Goal: Feedback & Contribution: Leave review/rating

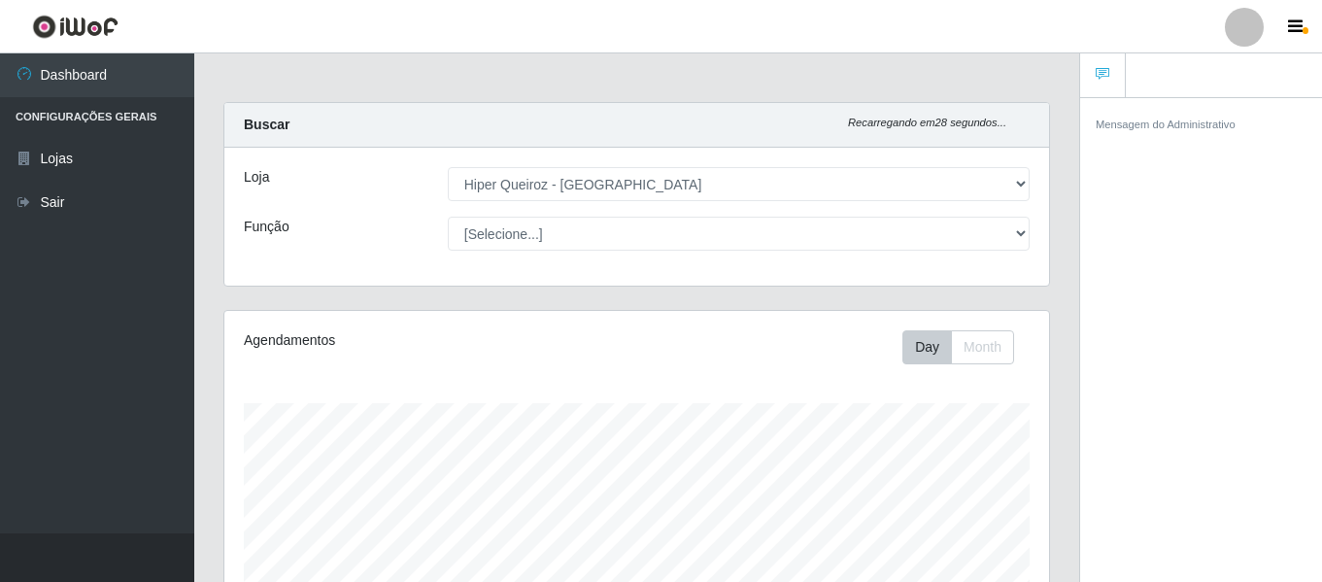
select select "497"
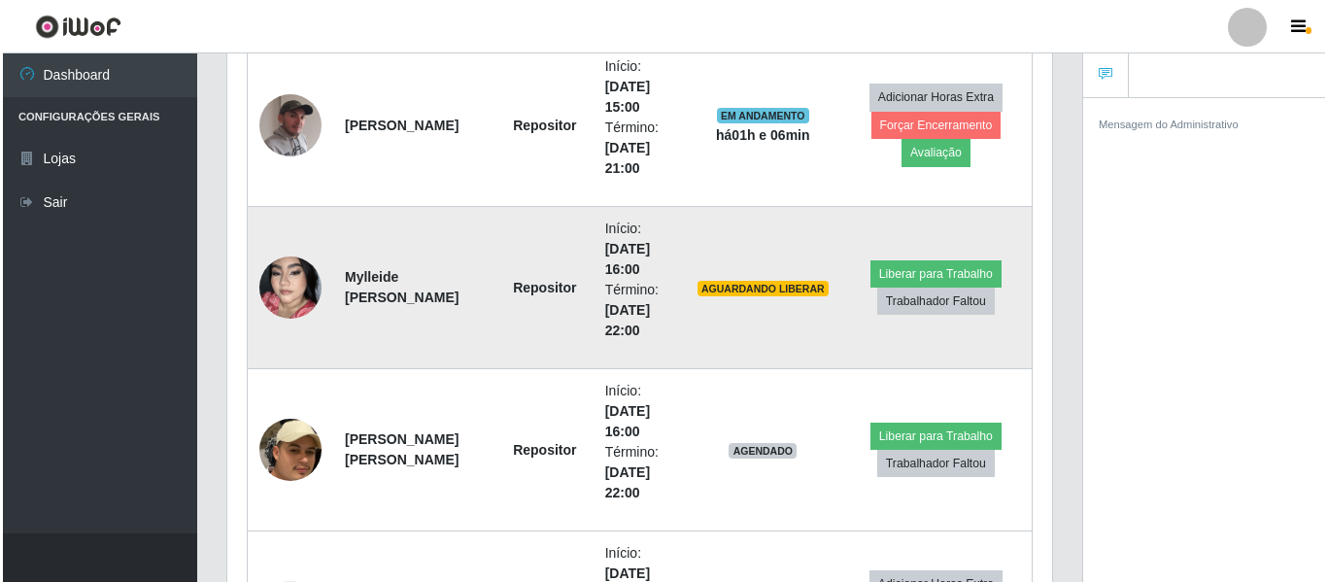
scroll to position [1066, 0]
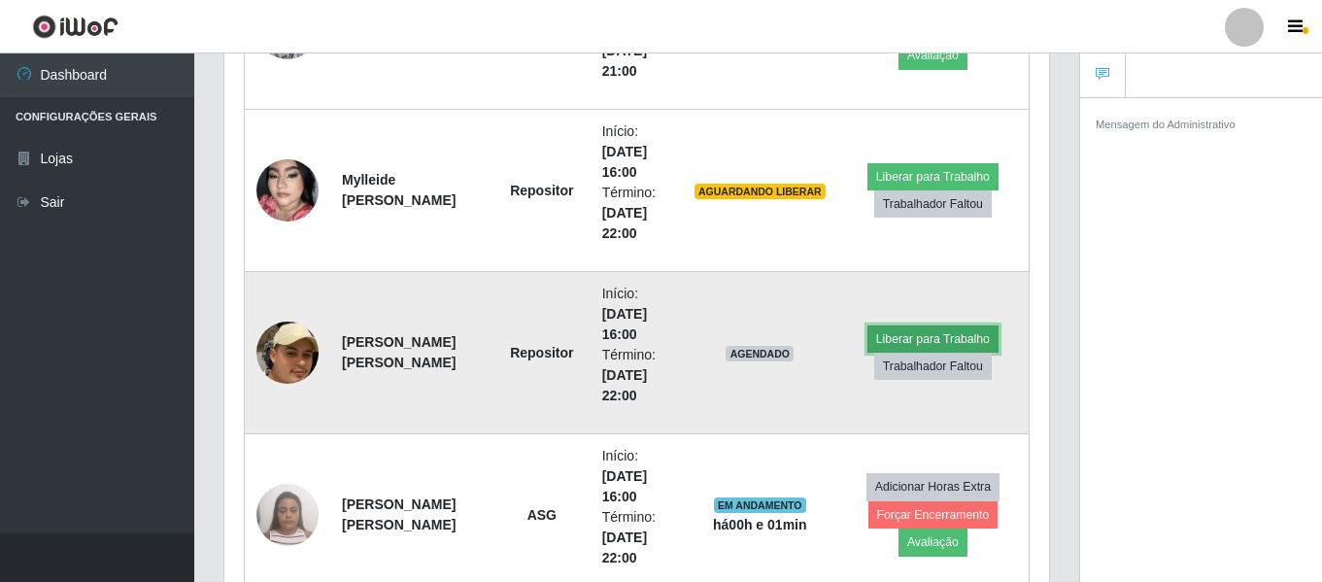
click at [894, 329] on button "Liberar para Trabalho" at bounding box center [932, 338] width 131 height 27
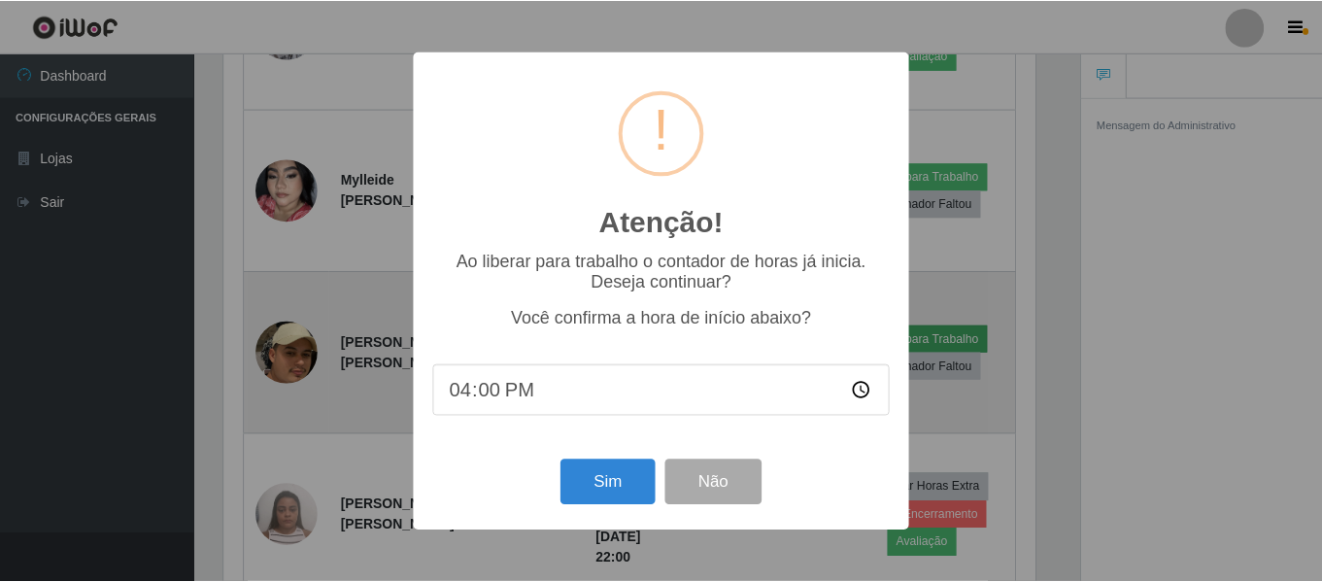
scroll to position [403, 815]
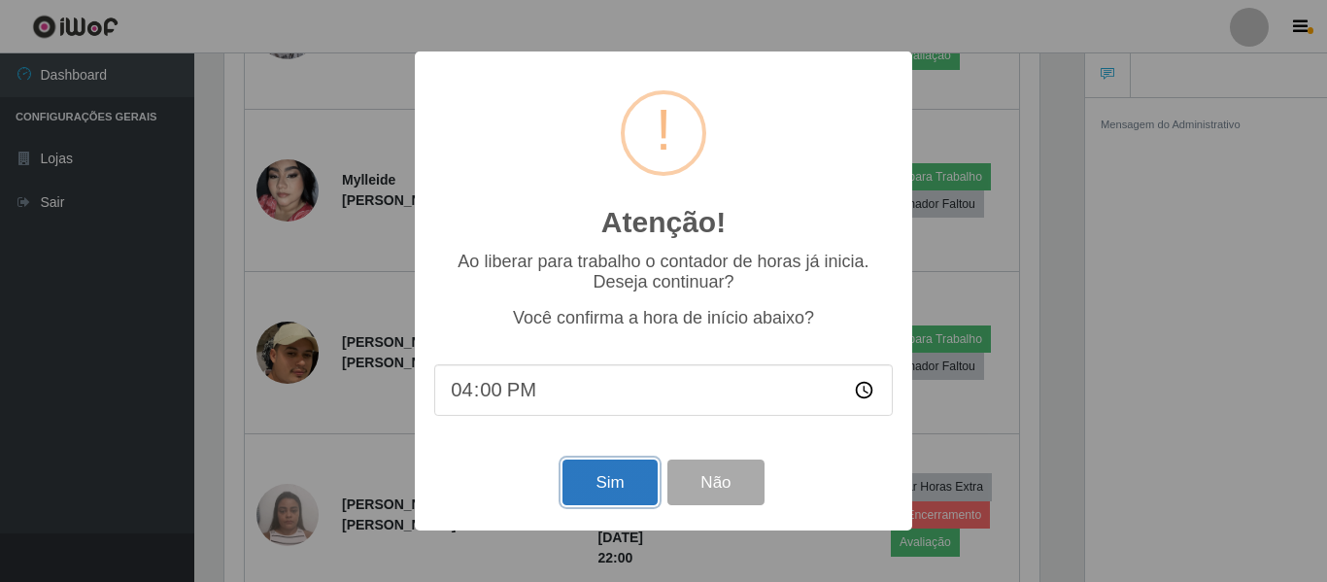
click at [608, 486] on button "Sim" at bounding box center [609, 482] width 94 height 46
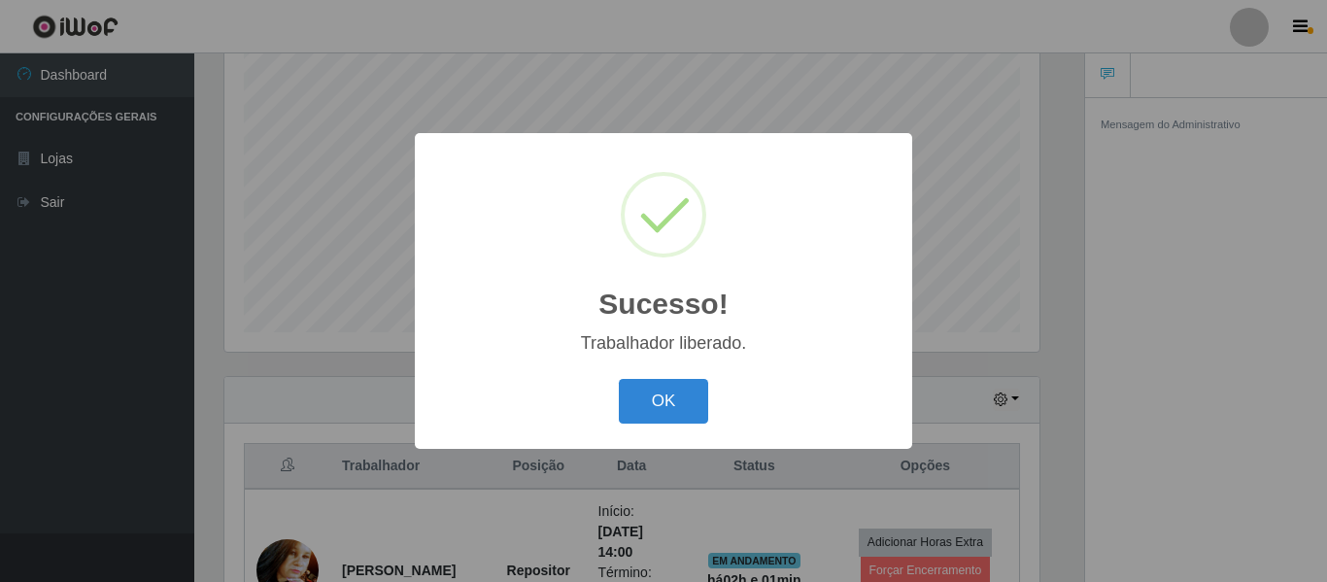
click at [661, 428] on div "OK Cancel" at bounding box center [663, 400] width 458 height 55
click at [675, 406] on button "OK" at bounding box center [664, 402] width 90 height 46
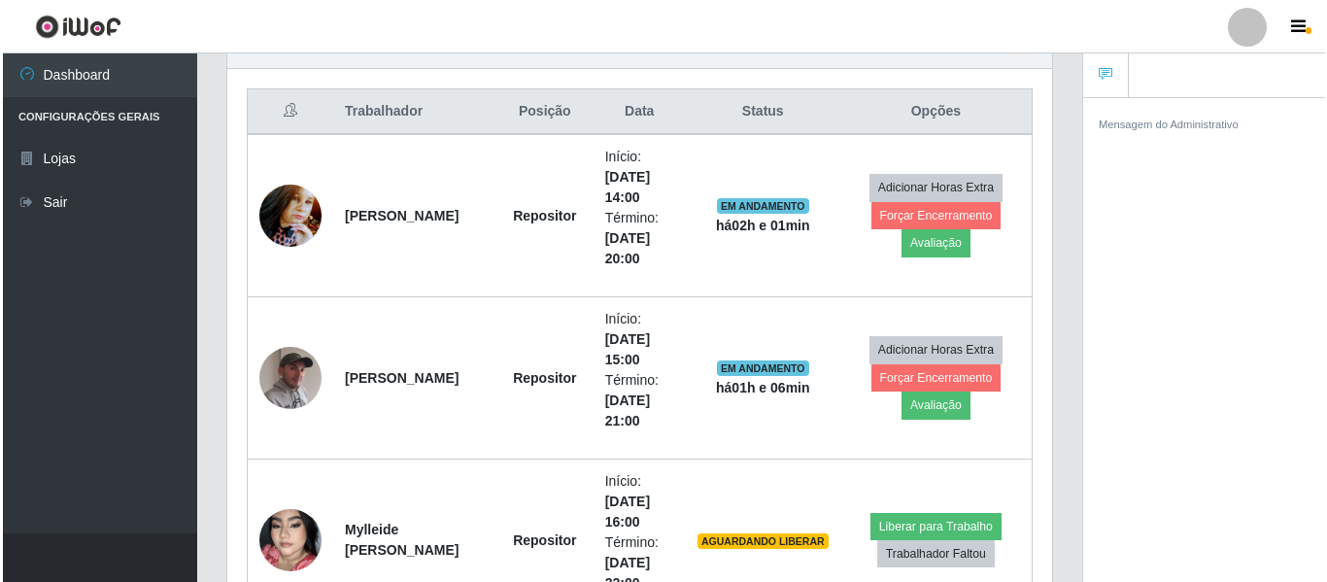
scroll to position [848, 0]
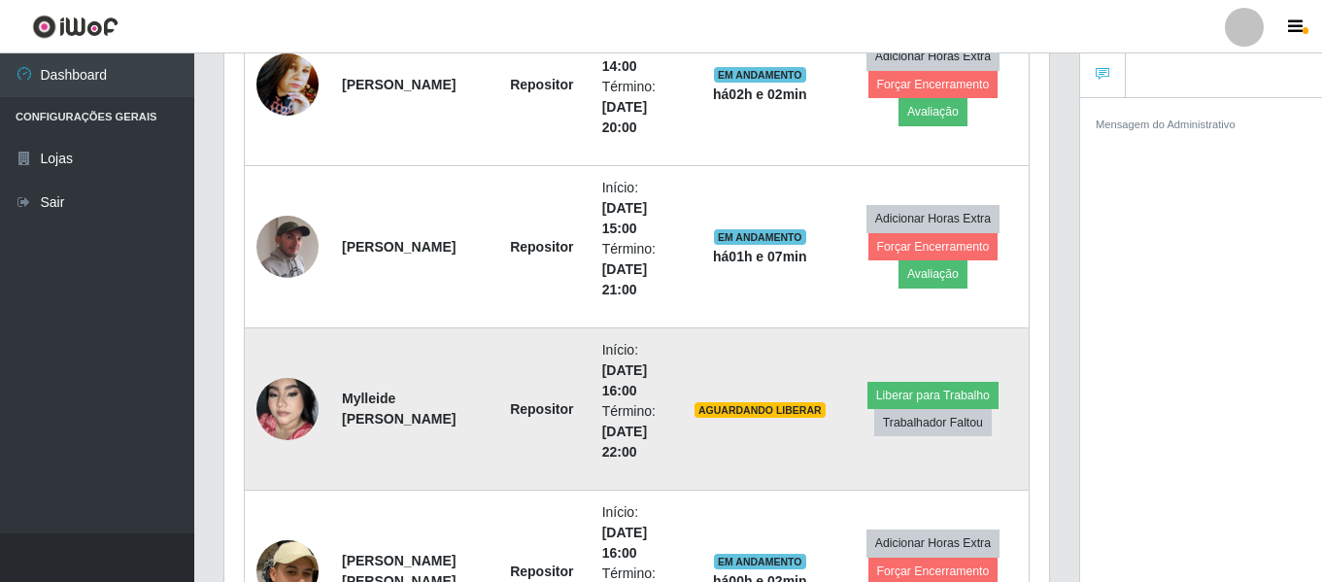
click at [871, 413] on td "Liberar para Trabalho Trabalhador Faltou" at bounding box center [933, 409] width 192 height 162
click at [886, 402] on button "Liberar para Trabalho" at bounding box center [932, 395] width 131 height 27
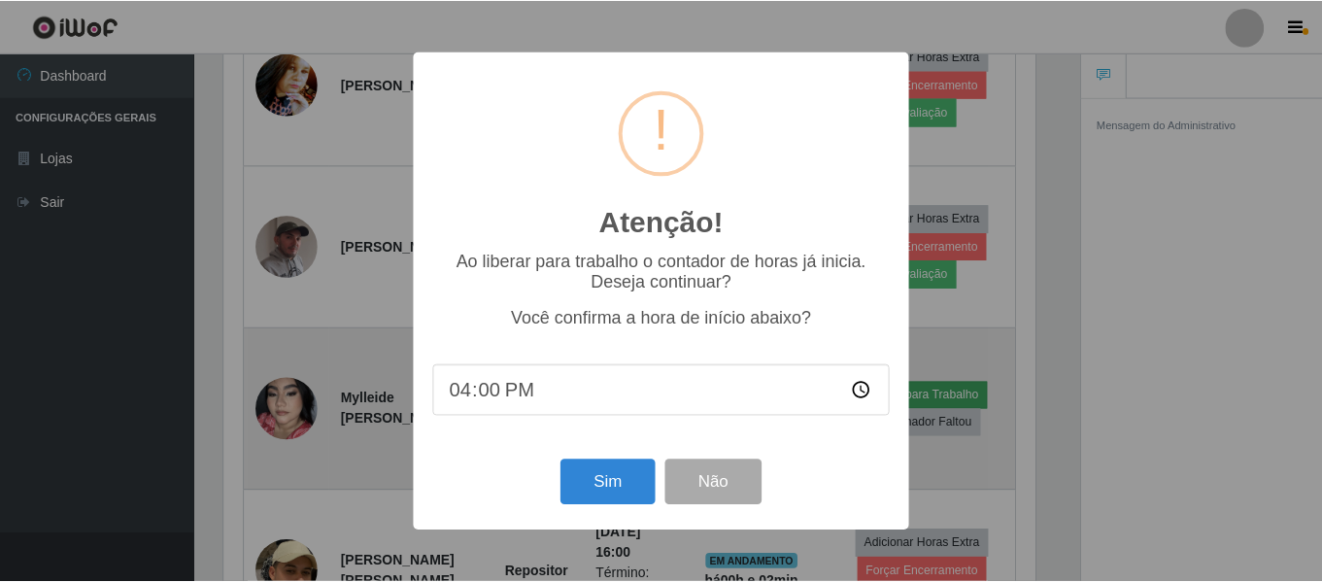
scroll to position [403, 815]
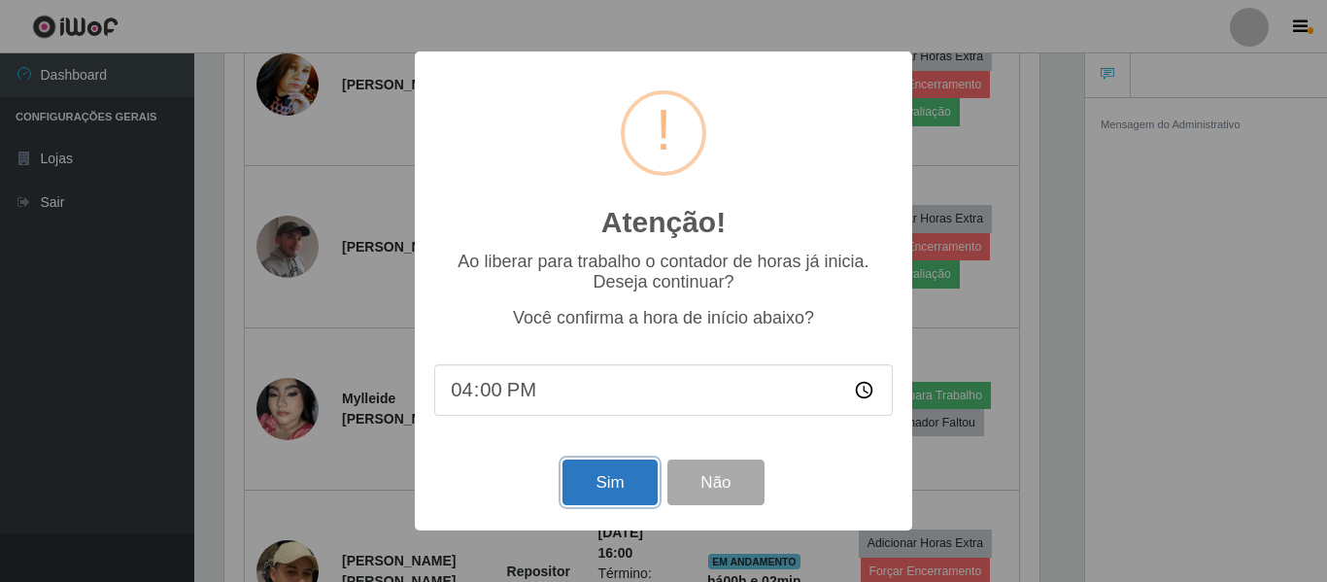
click at [611, 487] on button "Sim" at bounding box center [609, 482] width 94 height 46
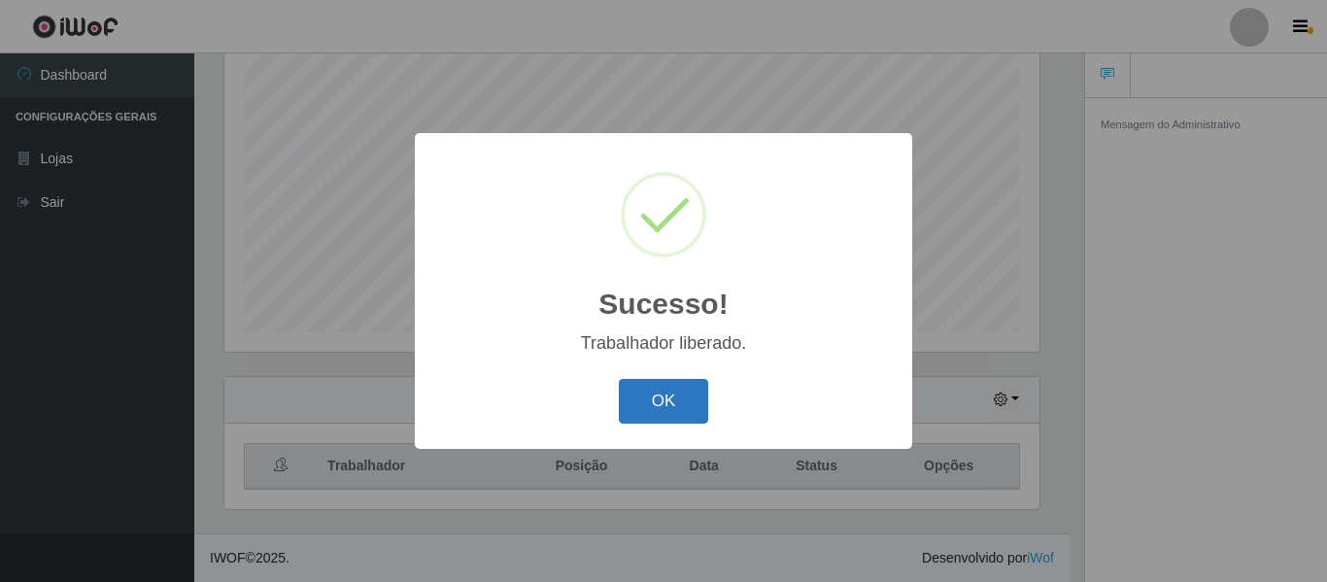
click at [687, 411] on button "OK" at bounding box center [664, 402] width 90 height 46
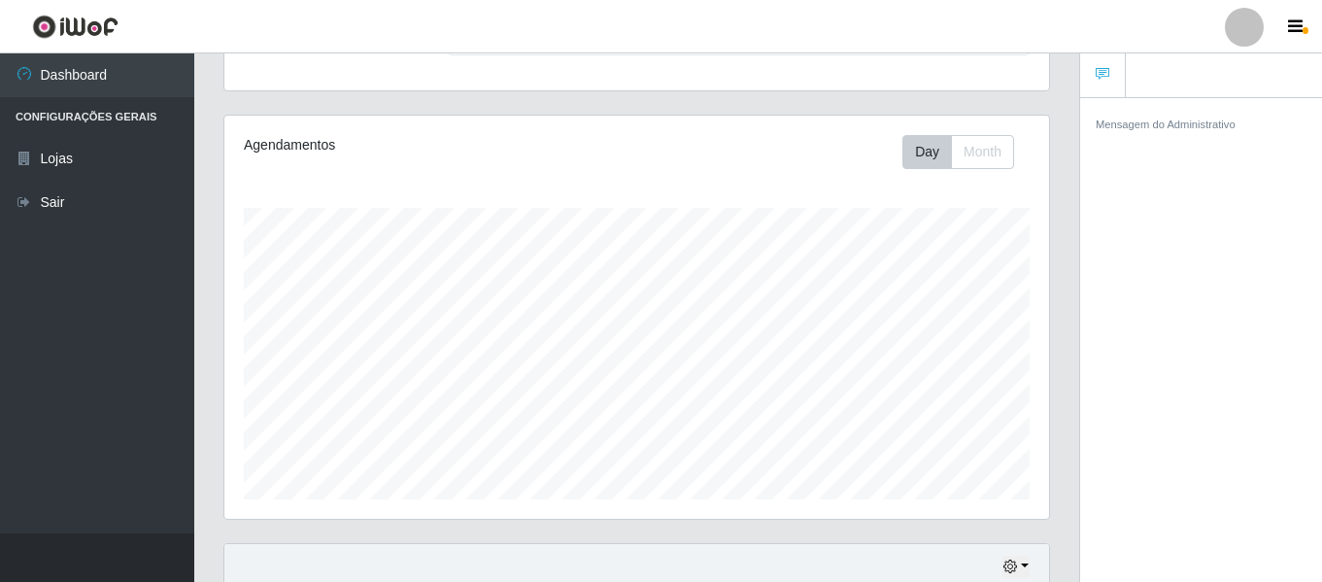
scroll to position [168, 0]
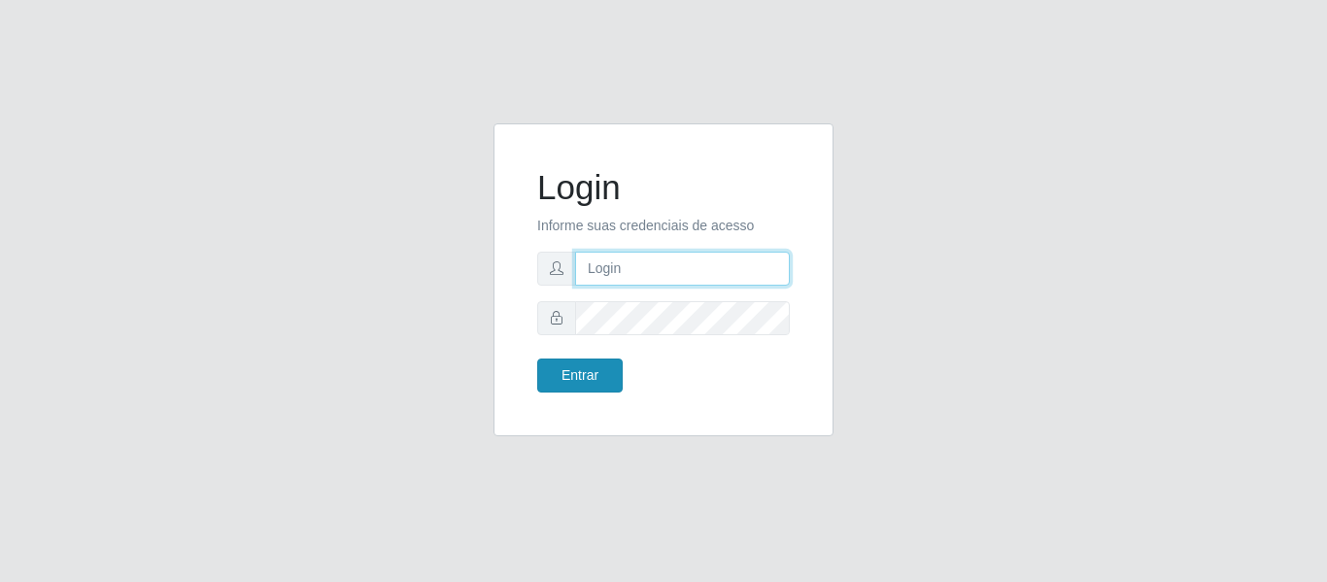
type input "[EMAIL_ADDRESS][DOMAIN_NAME]"
click at [607, 382] on button "Entrar" at bounding box center [579, 375] width 85 height 34
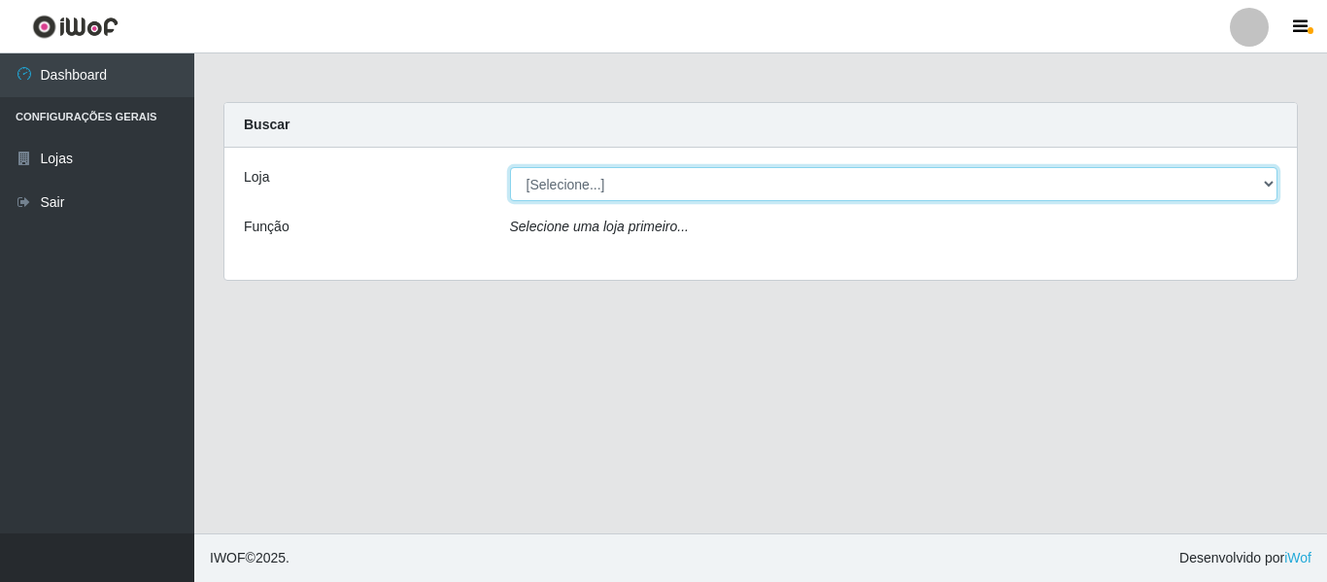
click at [644, 187] on select "[Selecione...] Hiper Queiroz - [GEOGRAPHIC_DATA]" at bounding box center [894, 184] width 768 height 34
click at [510, 167] on select "[Selecione...] Hiper Queiroz - [GEOGRAPHIC_DATA]" at bounding box center [894, 184] width 768 height 34
click at [653, 197] on select "[Selecione...] Hiper Queiroz - [GEOGRAPHIC_DATA]" at bounding box center [894, 184] width 768 height 34
click at [510, 167] on select "[Selecione...] Hiper Queiroz - [GEOGRAPHIC_DATA]" at bounding box center [894, 184] width 768 height 34
click at [650, 194] on select "[Selecione...] Hiper Queiroz - [GEOGRAPHIC_DATA]" at bounding box center [894, 184] width 768 height 34
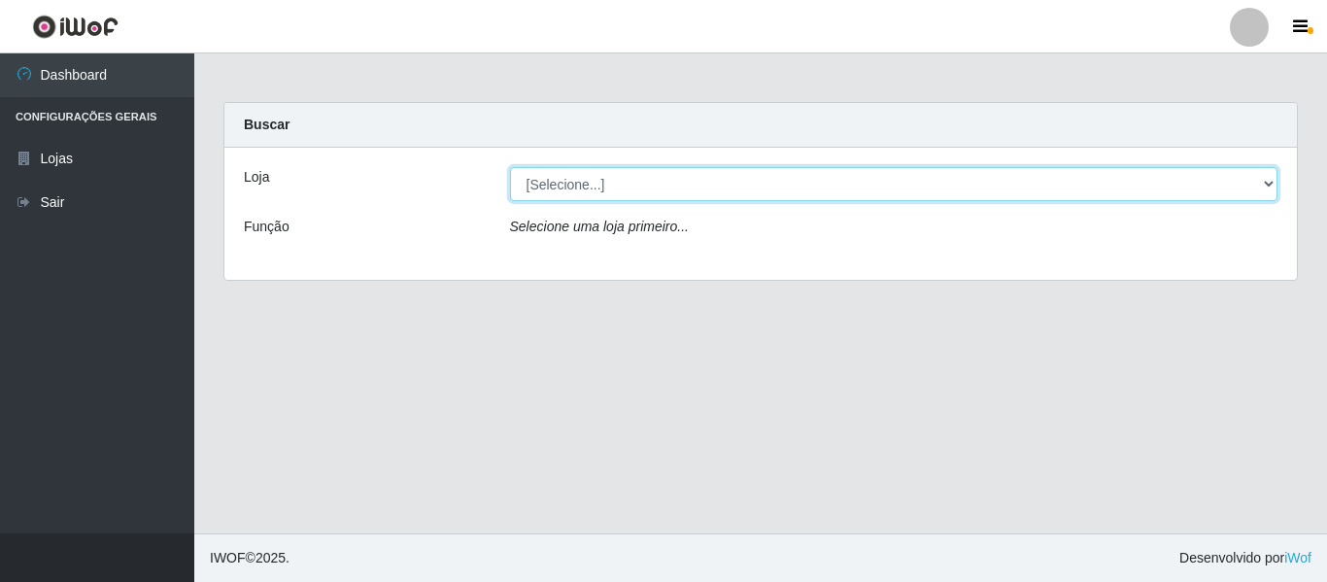
select select "497"
click at [510, 167] on select "[Selecione...] Hiper Queiroz - [GEOGRAPHIC_DATA]" at bounding box center [894, 184] width 768 height 34
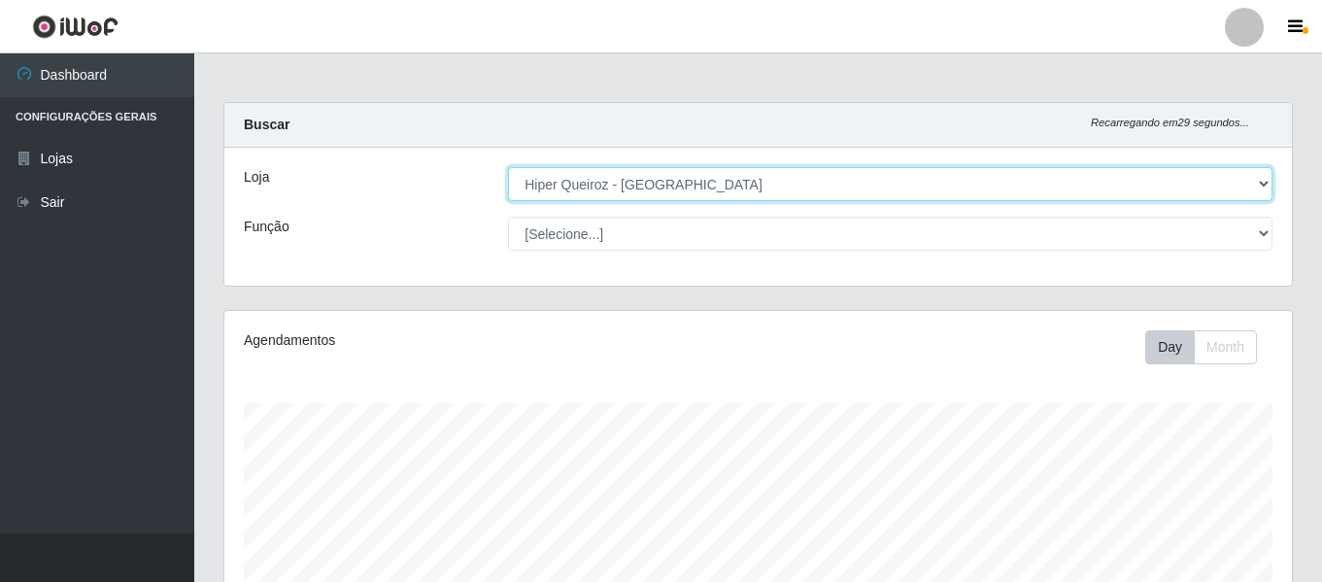
scroll to position [403, 1067]
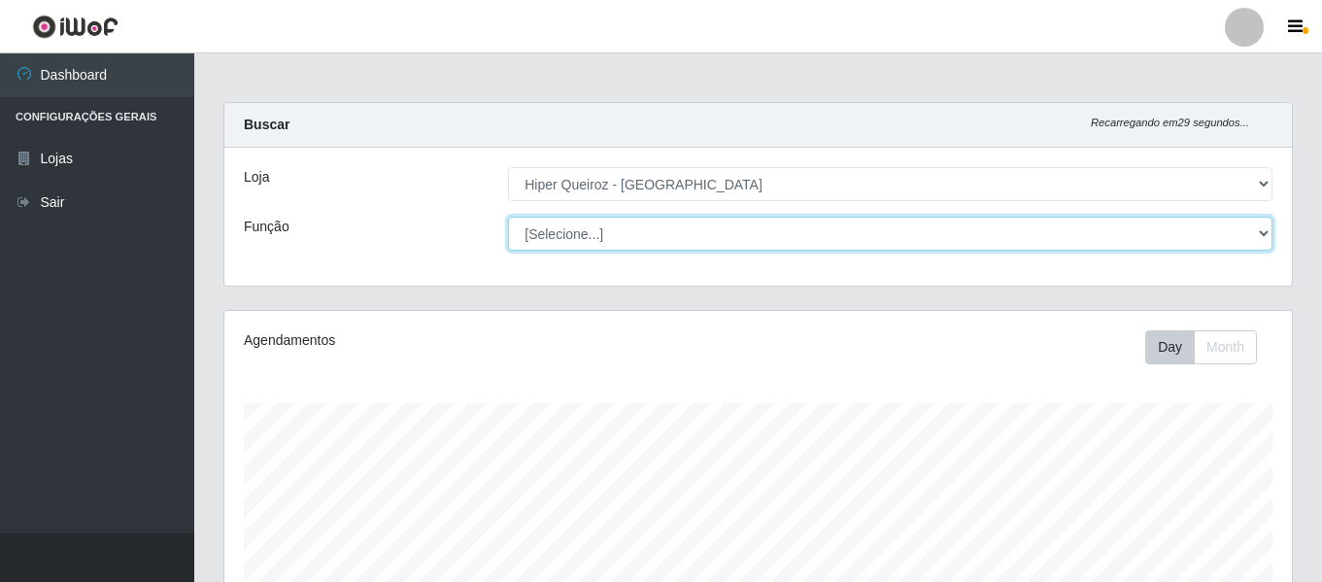
click at [655, 236] on select "[Selecione...] ASG ASG + ASG ++ Embalador Embalador + Embalador ++ Operador de …" at bounding box center [890, 234] width 764 height 34
click at [508, 217] on select "[Selecione...] ASG ASG + ASG ++ Embalador Embalador + Embalador ++ Operador de …" at bounding box center [890, 234] width 764 height 34
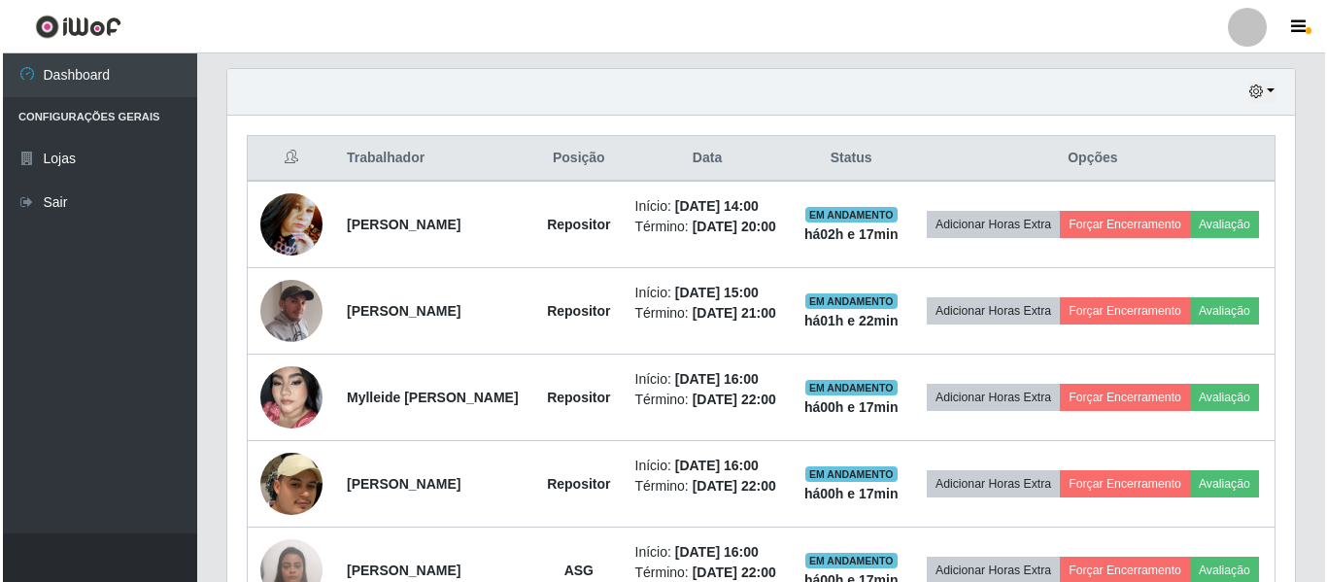
scroll to position [680, 0]
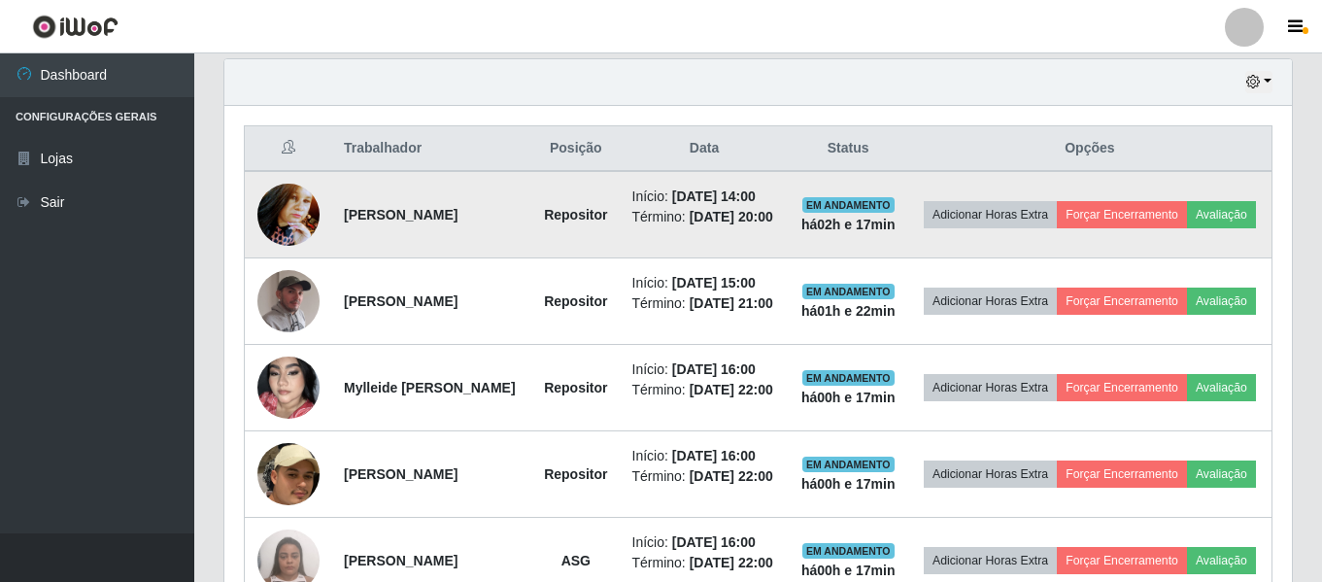
click at [295, 205] on img at bounding box center [288, 214] width 62 height 83
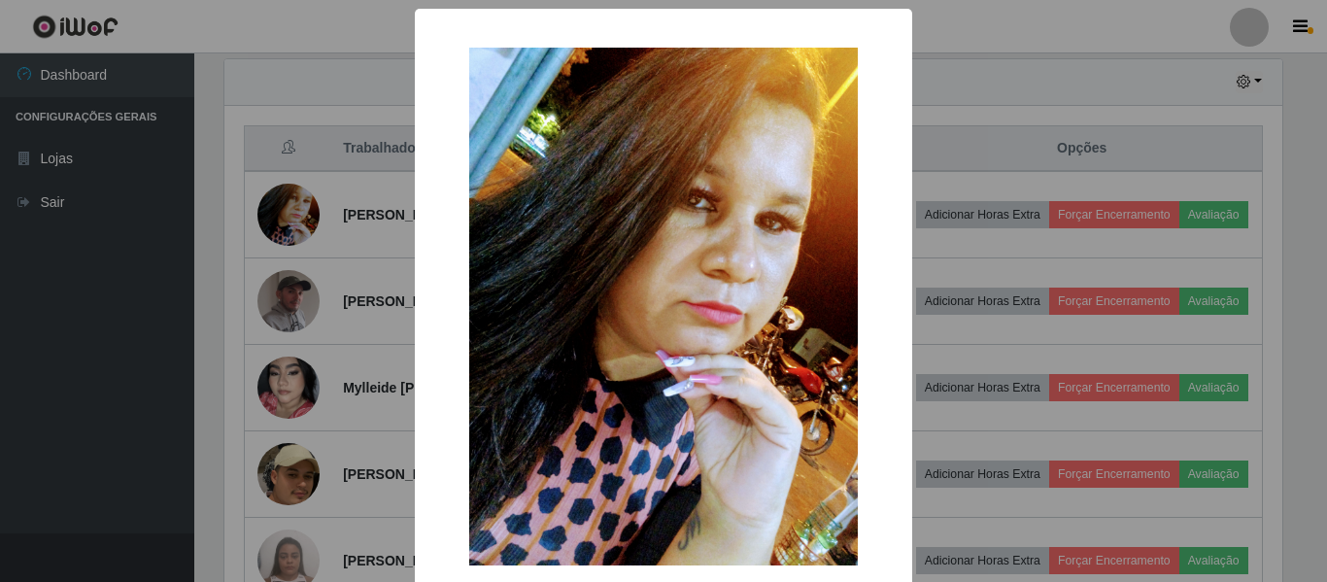
click at [934, 193] on div "× OK Cancel" at bounding box center [663, 291] width 1327 height 582
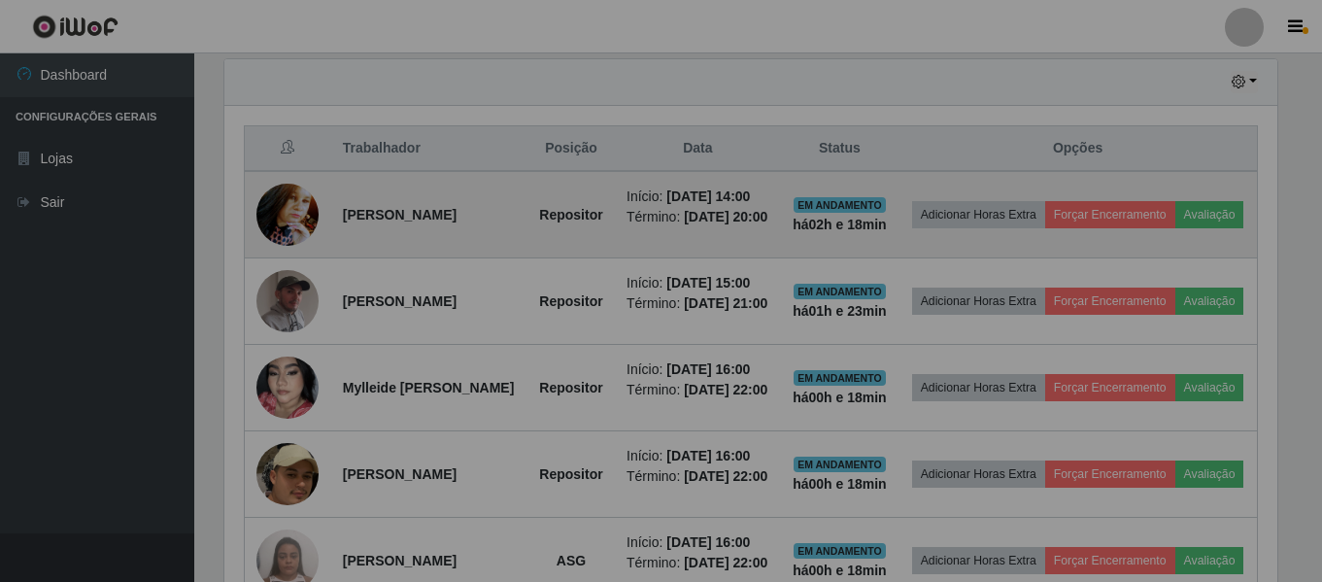
scroll to position [403, 1067]
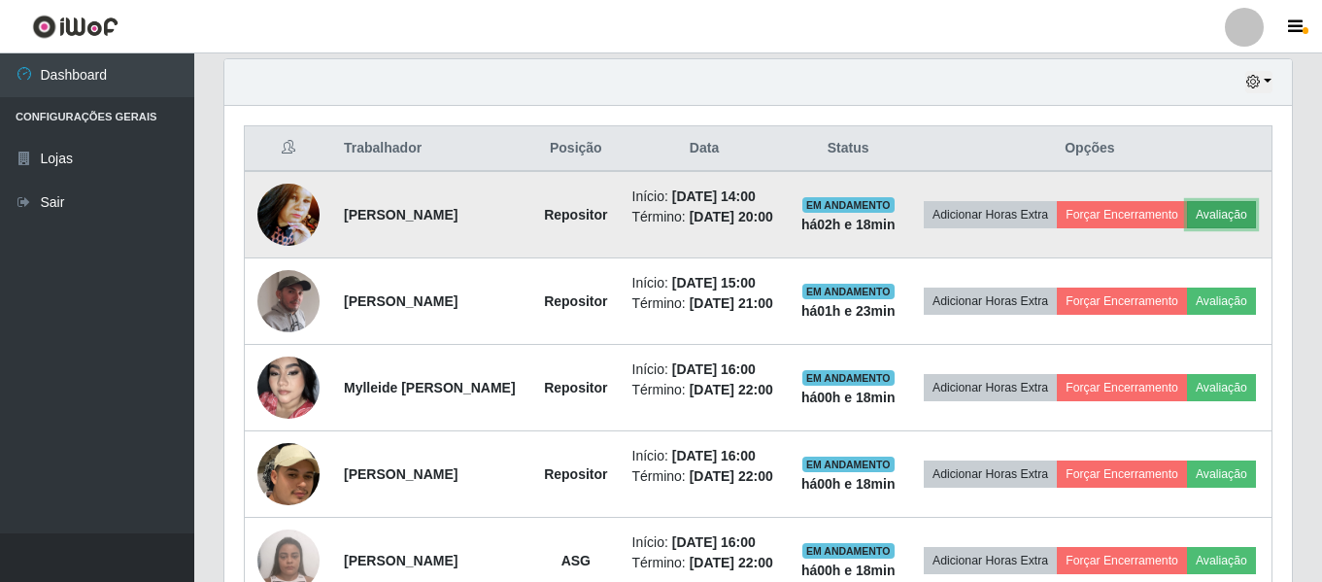
click at [1187, 228] on button "Avaliação" at bounding box center [1221, 214] width 69 height 27
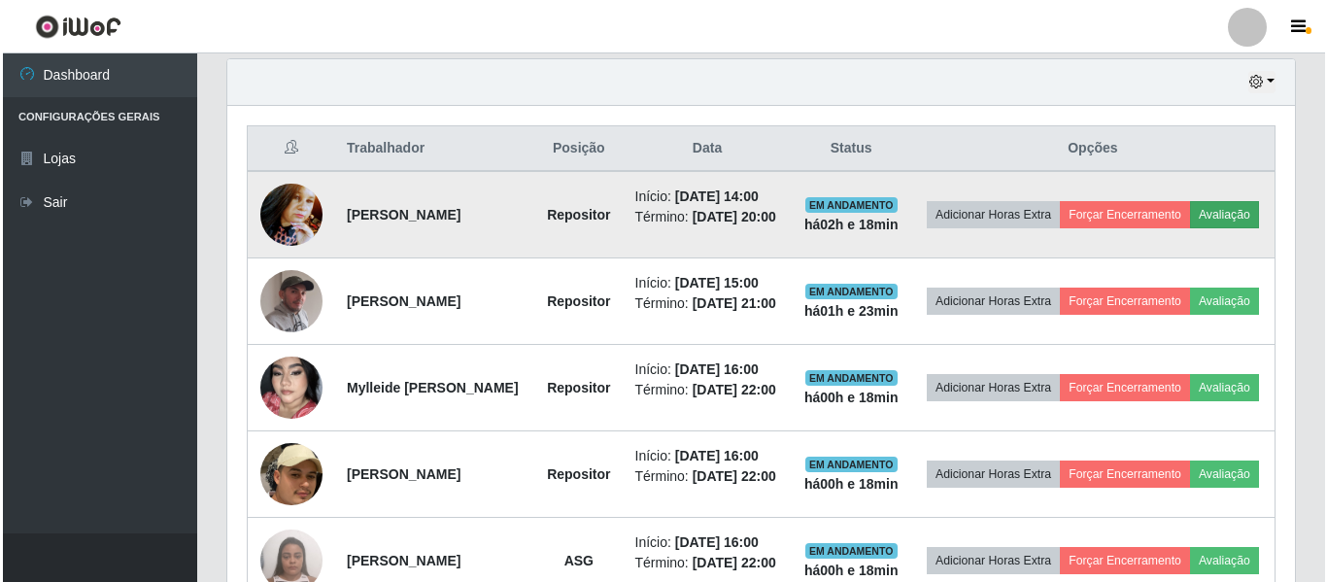
scroll to position [403, 1058]
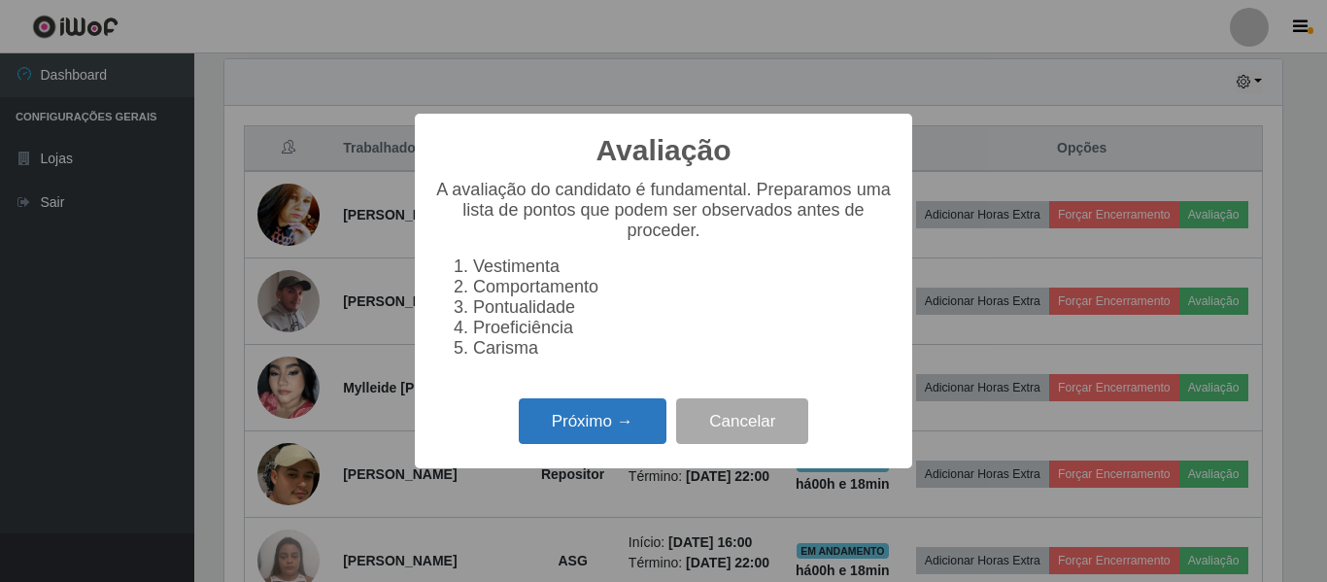
click at [620, 435] on button "Próximo →" at bounding box center [593, 421] width 148 height 46
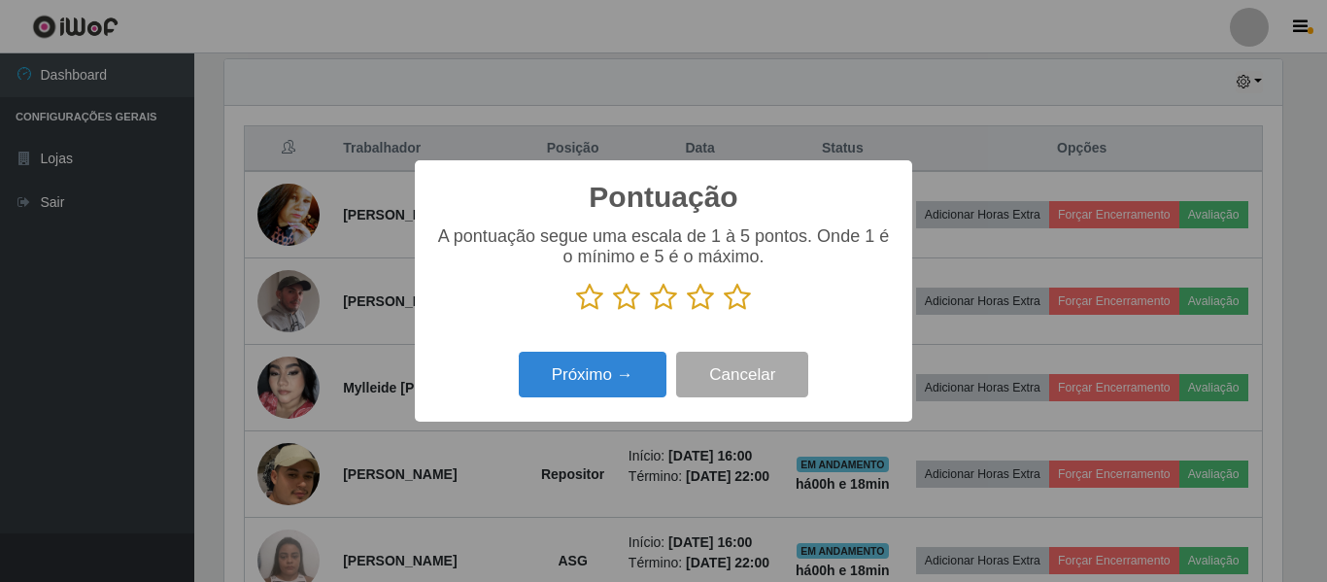
scroll to position [970742, 970087]
click at [584, 303] on icon at bounding box center [589, 297] width 27 height 29
click at [576, 312] on input "radio" at bounding box center [576, 312] width 0 height 0
click at [607, 364] on button "Próximo →" at bounding box center [593, 375] width 148 height 46
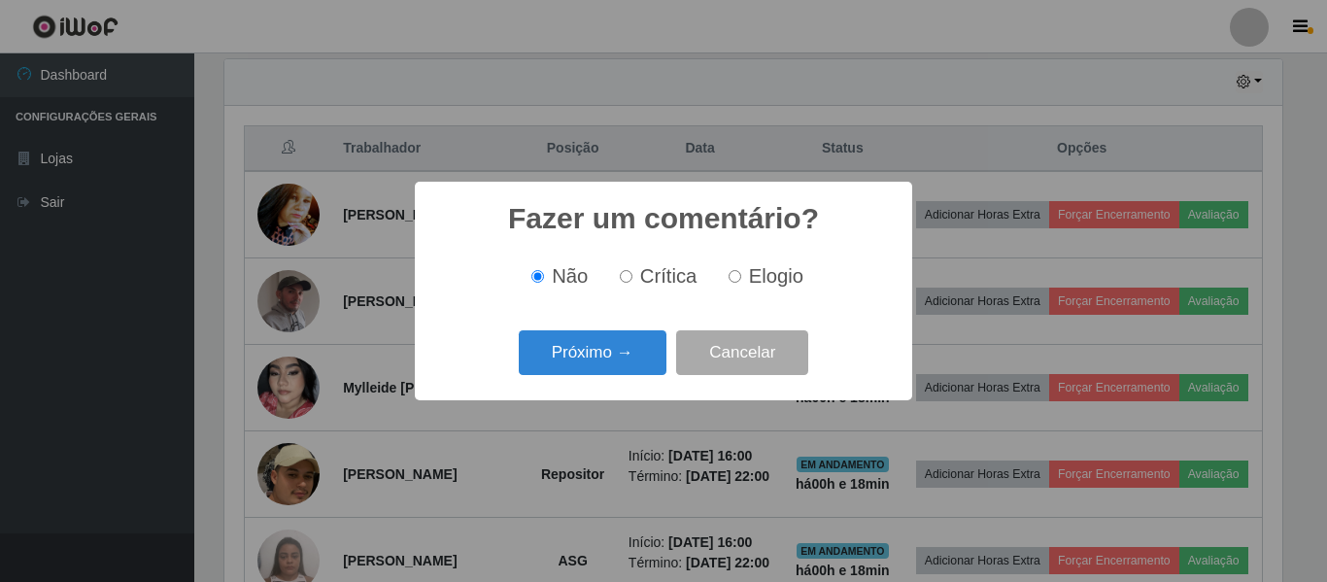
click at [627, 276] on input "Crítica" at bounding box center [626, 276] width 13 height 13
radio input "true"
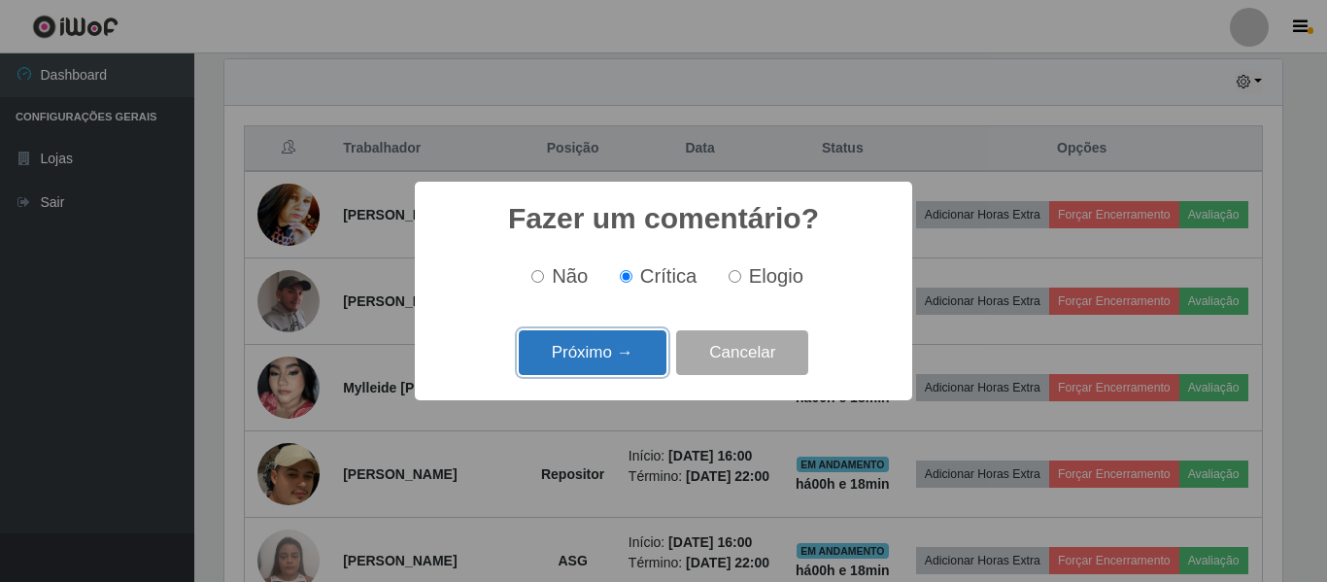
click at [604, 337] on button "Próximo →" at bounding box center [593, 353] width 148 height 46
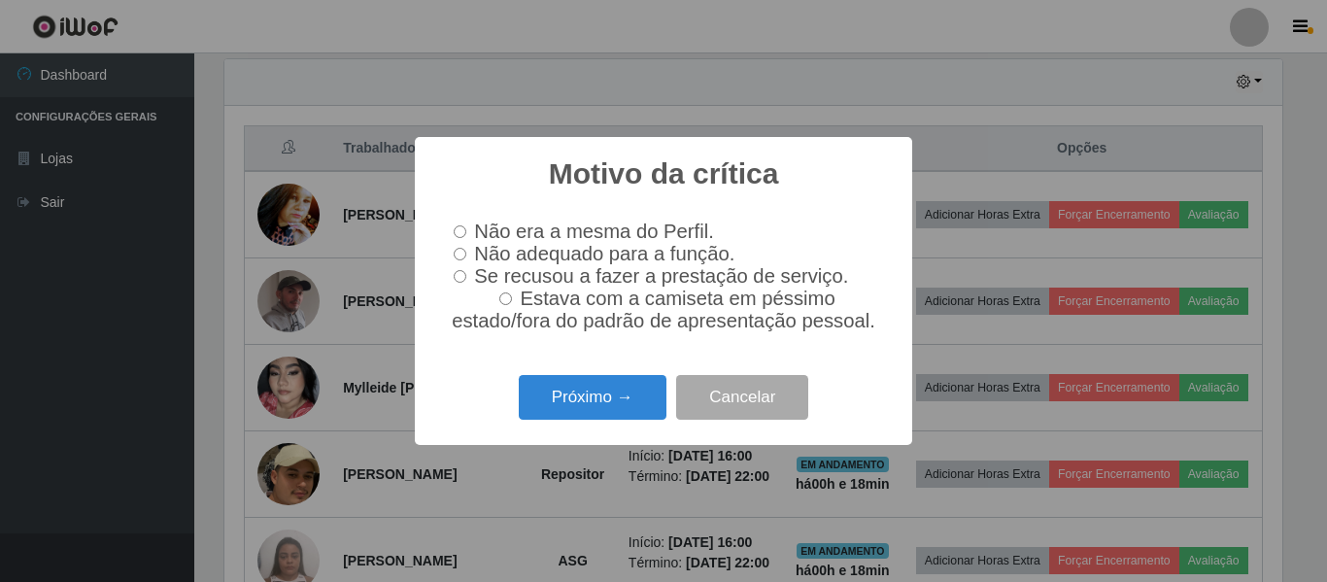
click at [458, 255] on input "Não adequado para a função." at bounding box center [460, 254] width 13 height 13
radio input "true"
click at [589, 409] on button "Próximo →" at bounding box center [593, 398] width 148 height 46
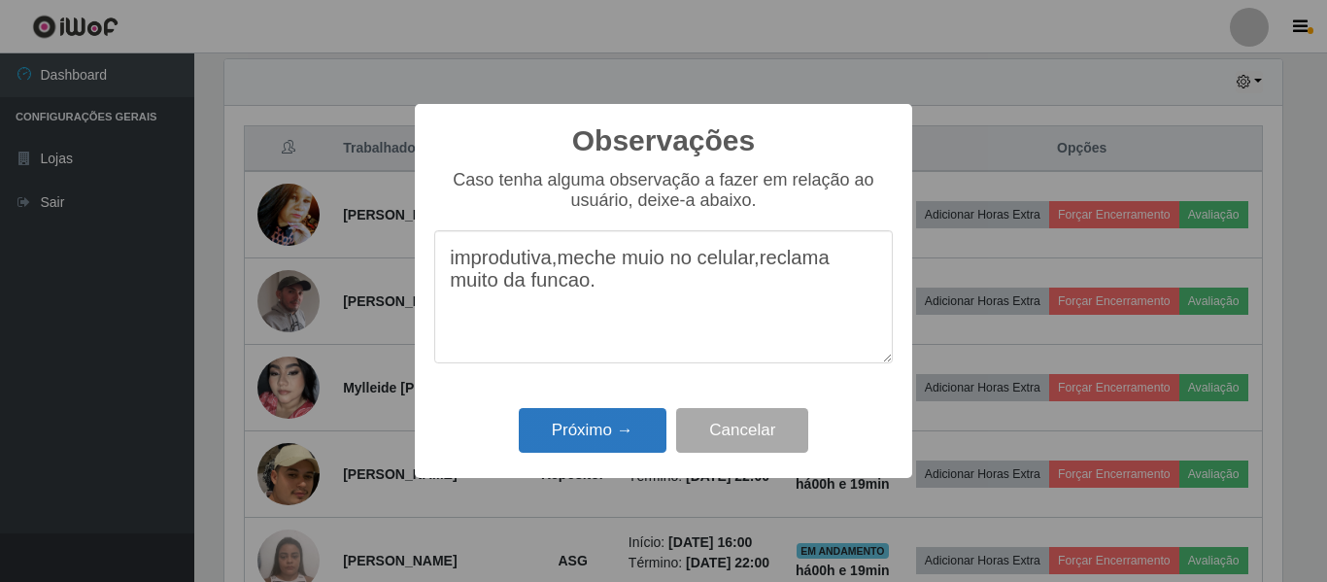
type textarea "improdutiva,meche muio no celular,reclama muito da funcao."
click at [614, 430] on button "Próximo →" at bounding box center [593, 431] width 148 height 46
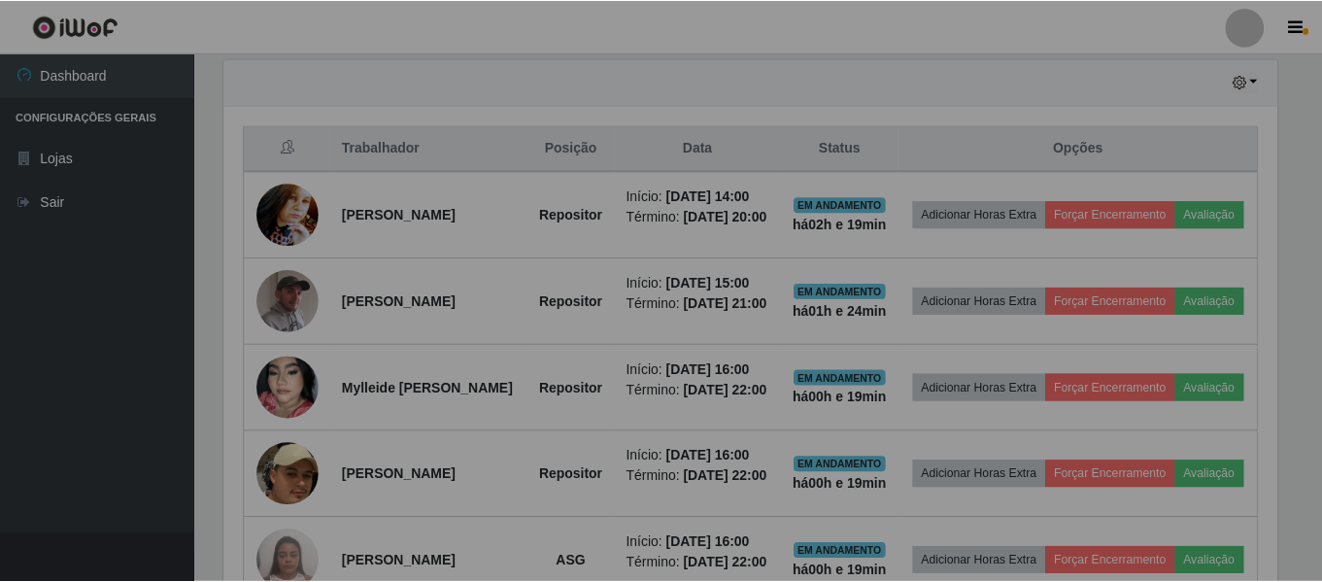
scroll to position [403, 1067]
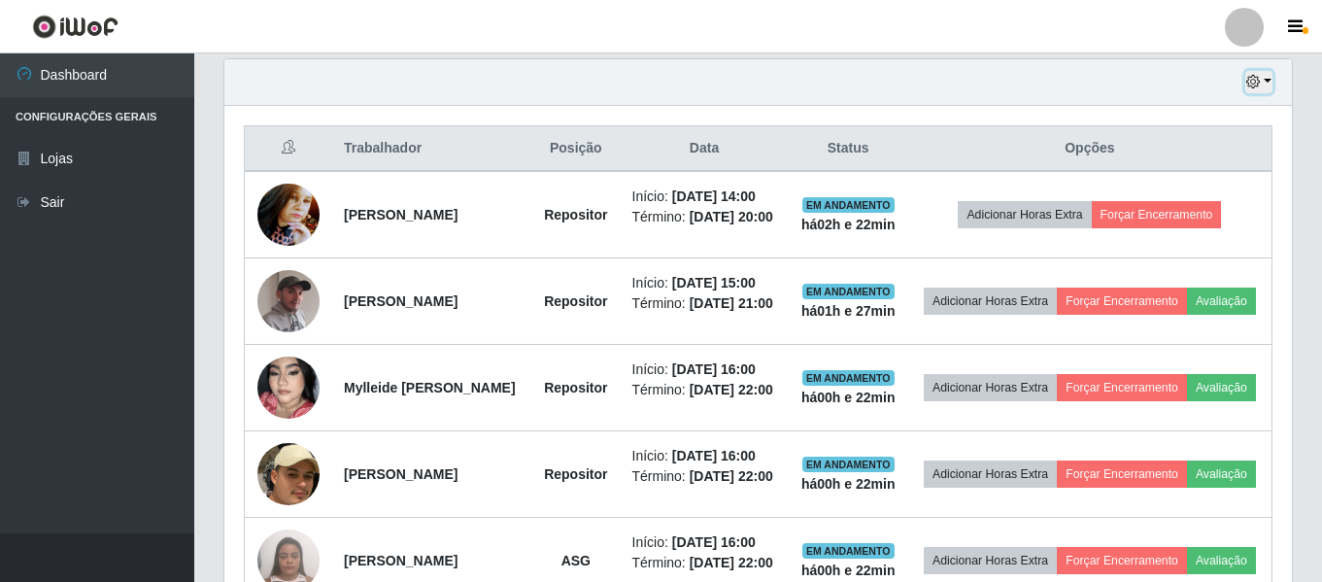
click at [1266, 84] on button "button" at bounding box center [1258, 82] width 27 height 22
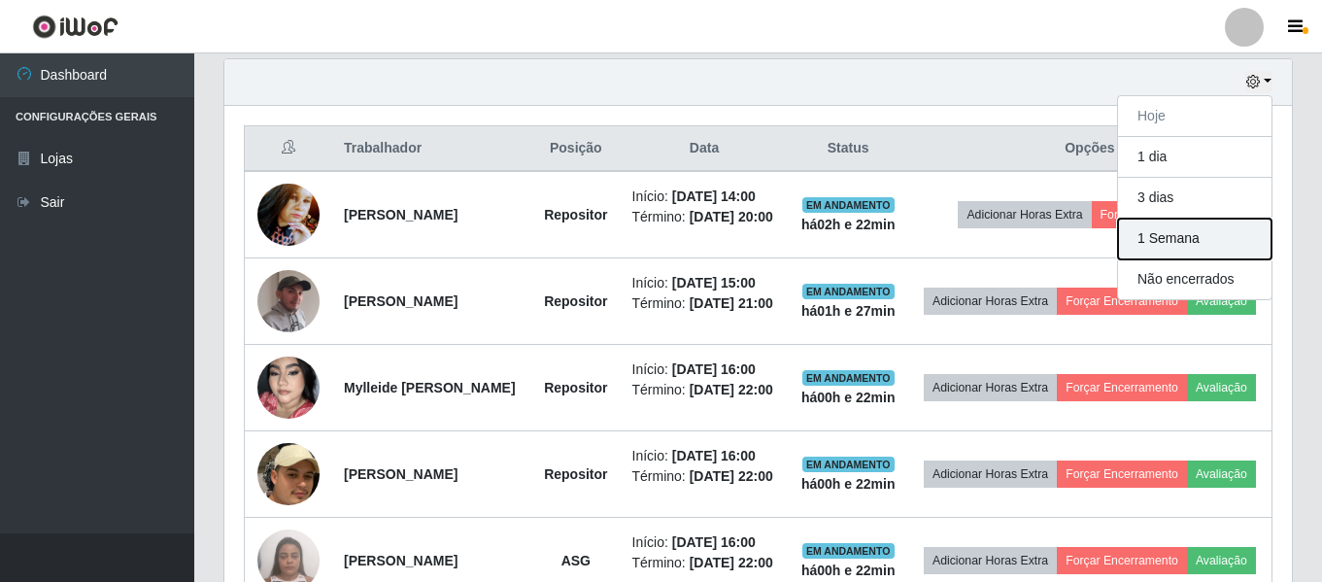
click at [1204, 243] on button "1 Semana" at bounding box center [1194, 239] width 153 height 41
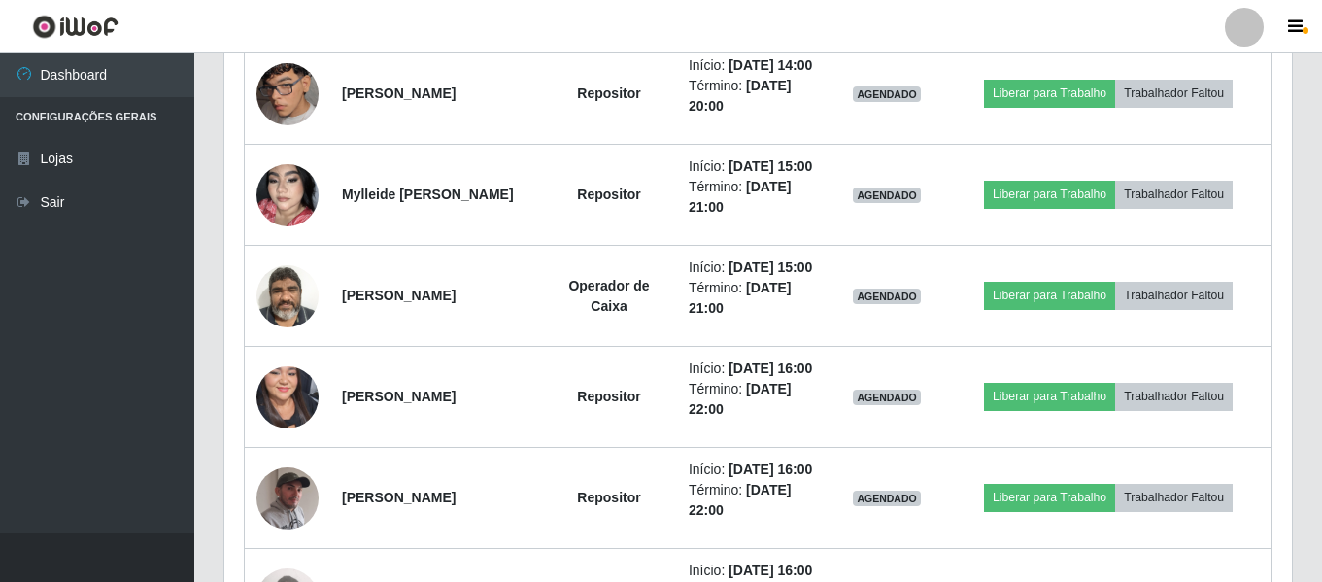
scroll to position [1360, 0]
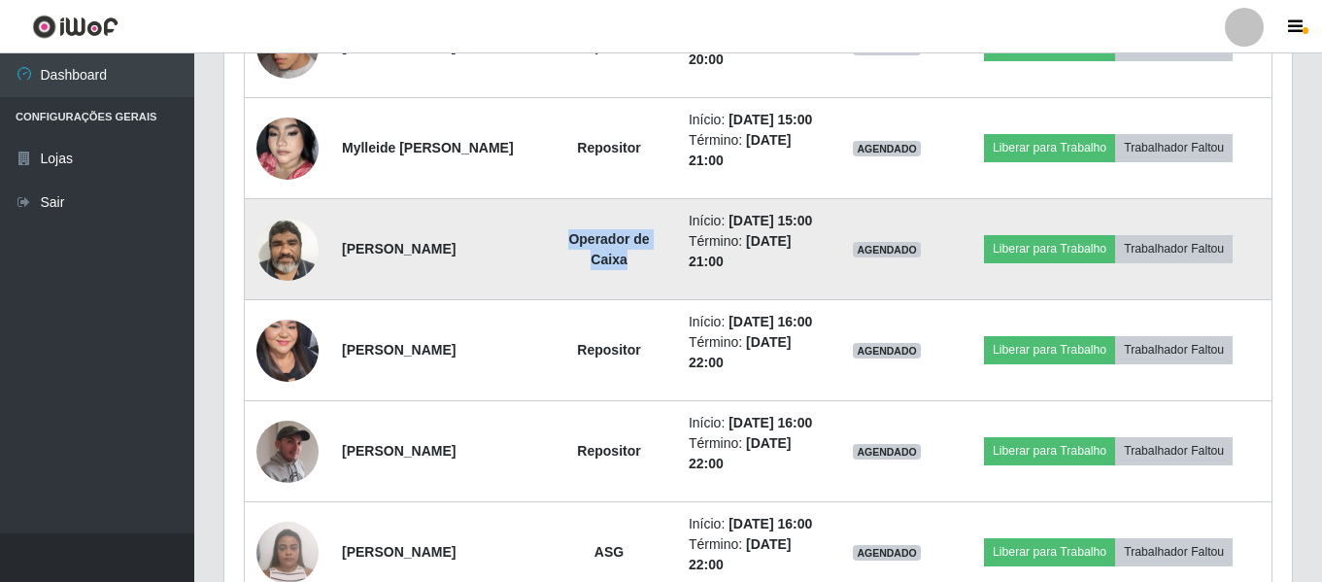
drag, startPoint x: 562, startPoint y: 381, endPoint x: 640, endPoint y: 440, distance: 97.7
click at [642, 300] on td "Operador de Caixa" at bounding box center [609, 249] width 136 height 101
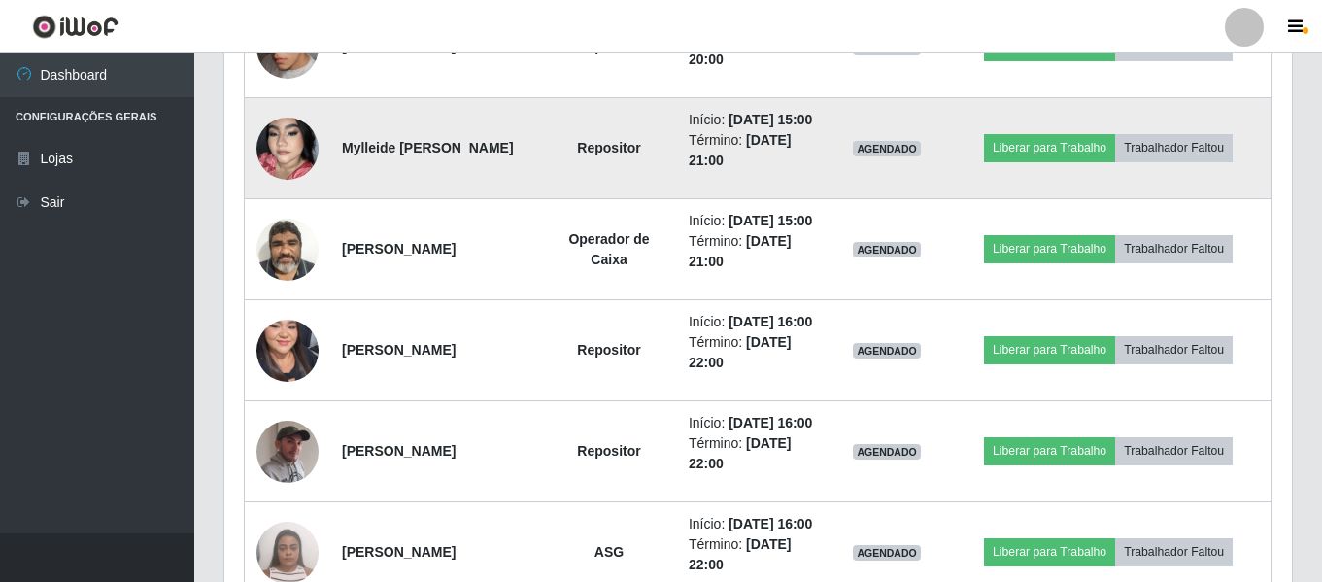
click at [566, 199] on td "Repositor" at bounding box center [609, 148] width 136 height 101
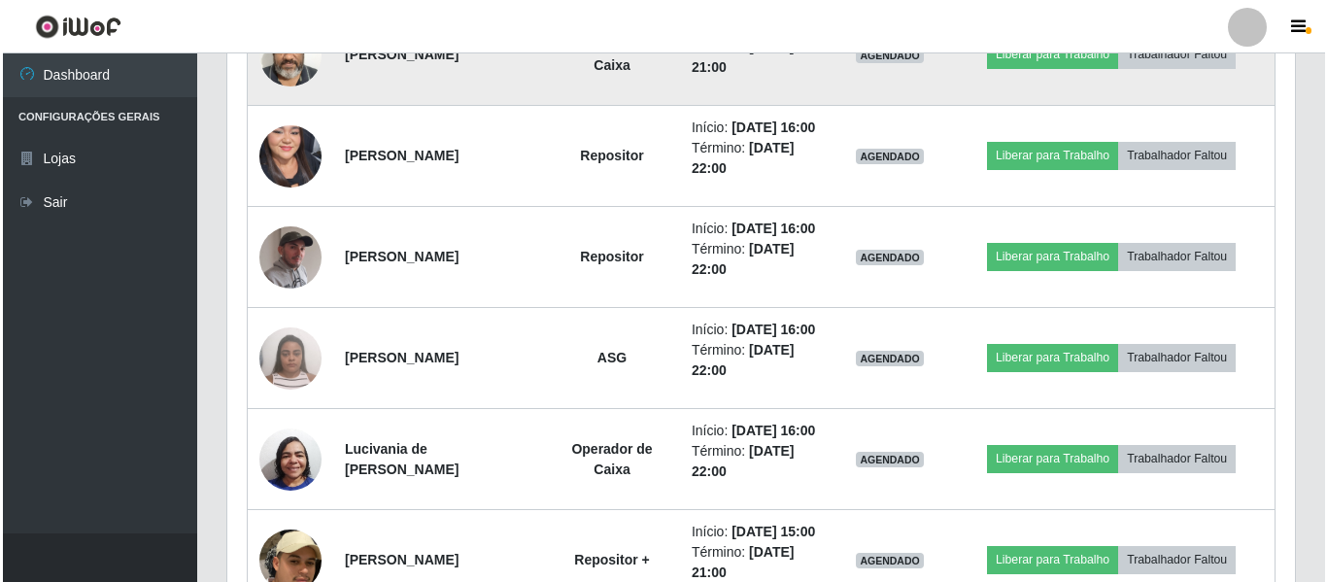
scroll to position [1651, 0]
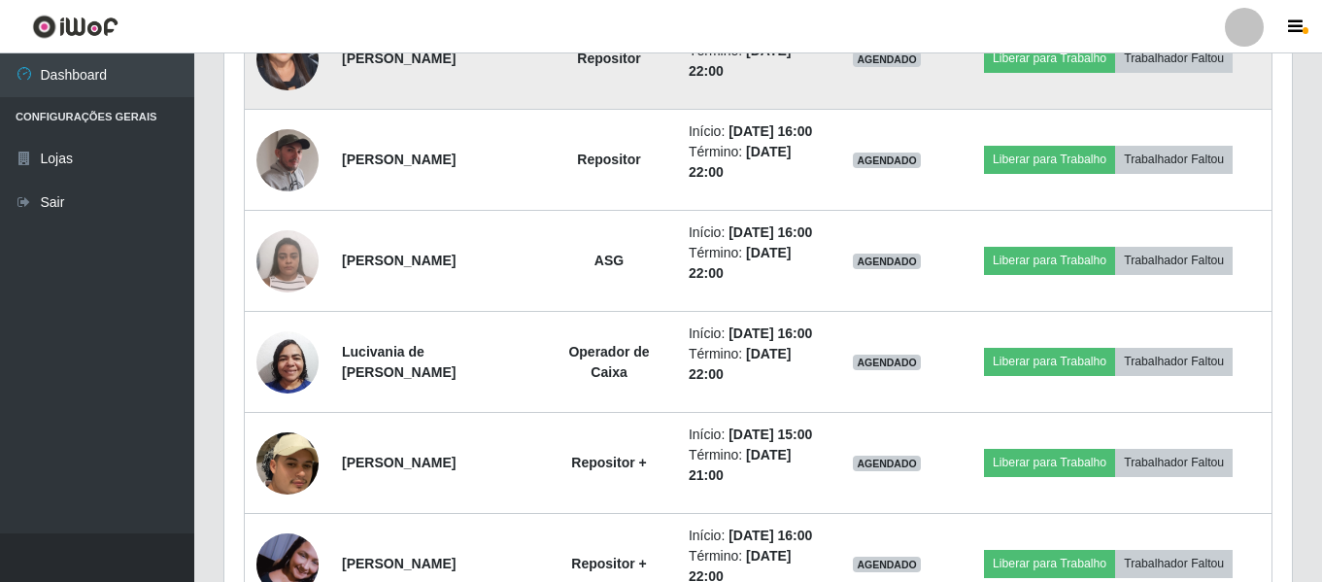
click at [287, 125] on img at bounding box center [287, 58] width 62 height 134
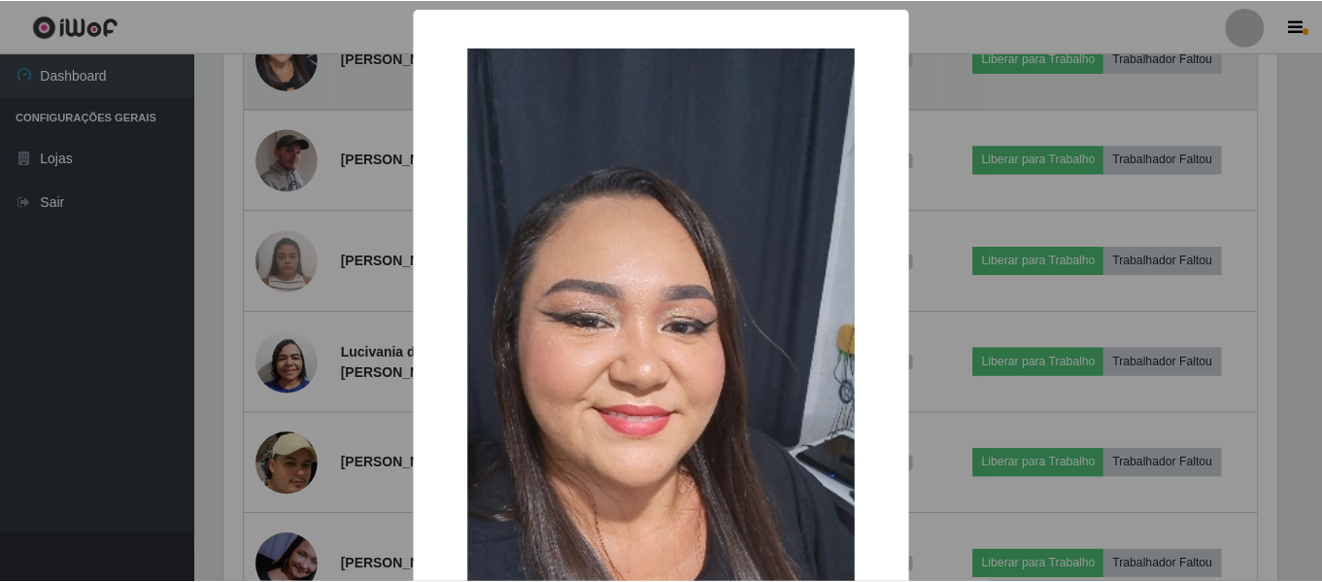
scroll to position [403, 1058]
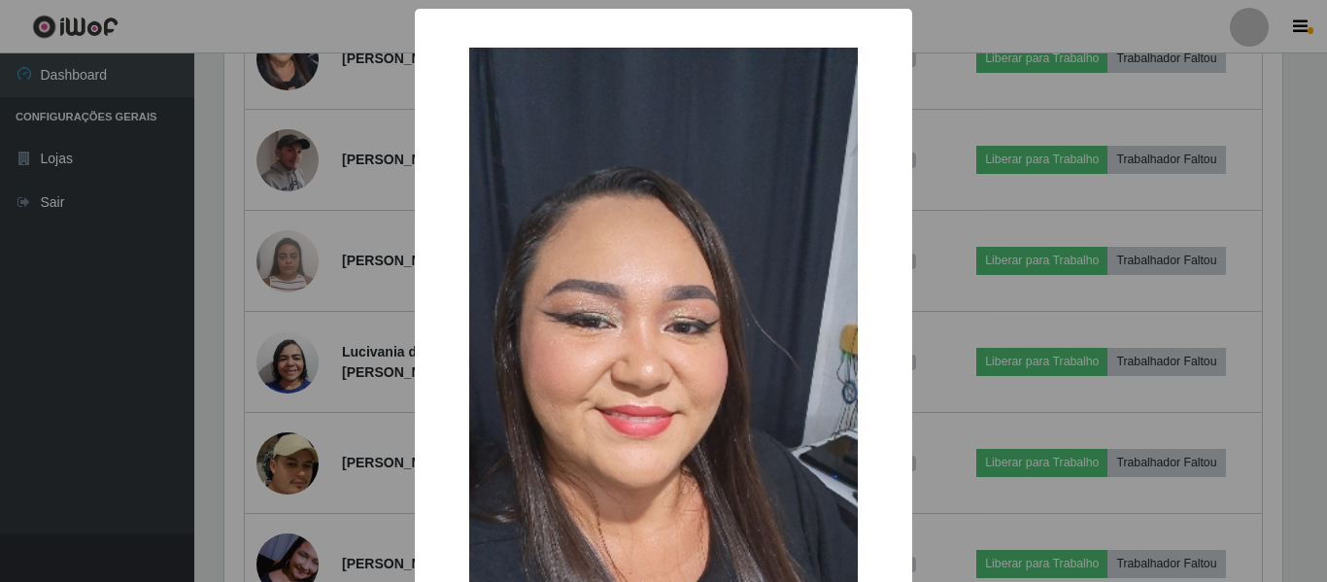
click at [224, 297] on div "× OK Cancel" at bounding box center [663, 291] width 1327 height 582
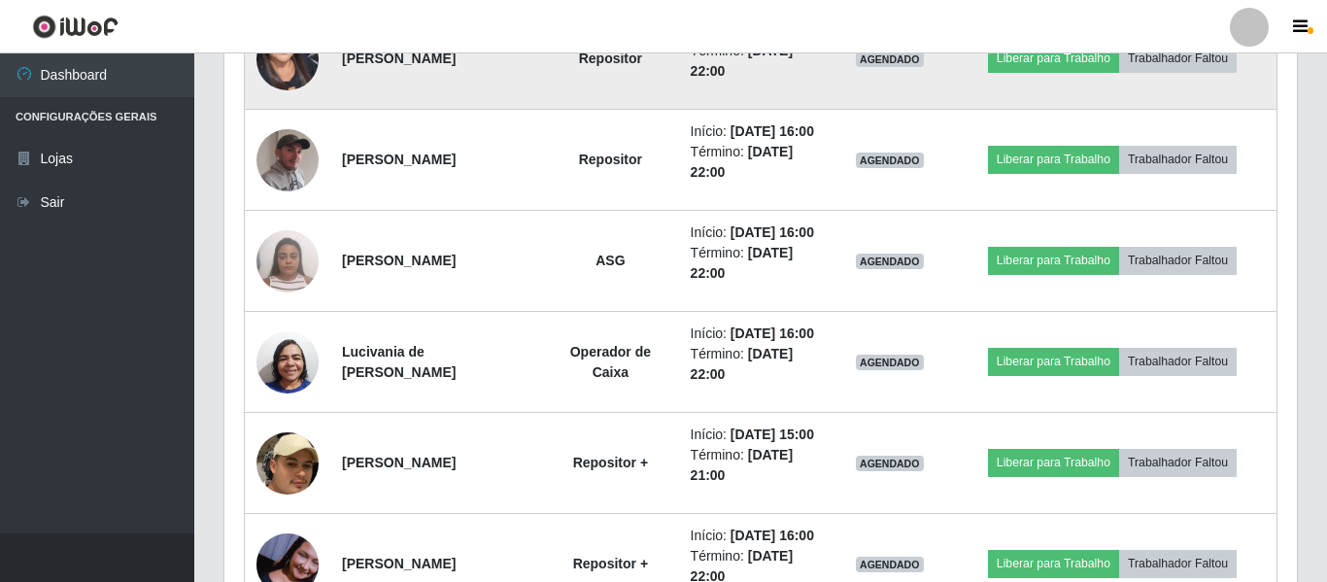
scroll to position [403, 1067]
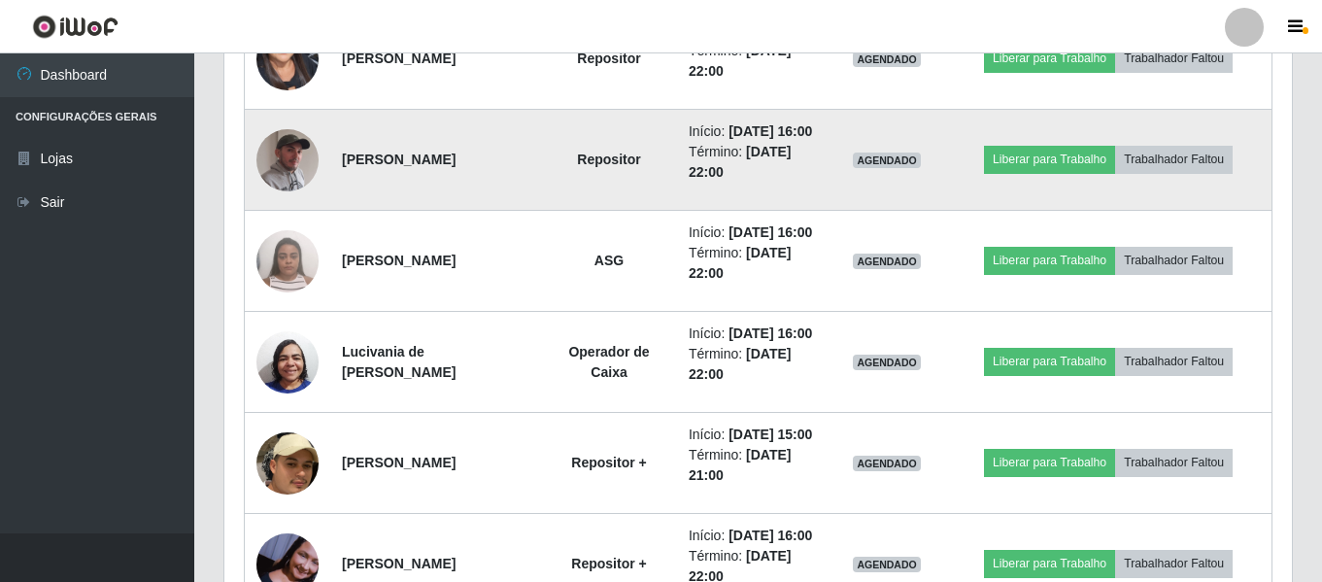
click at [297, 198] on img at bounding box center [287, 159] width 62 height 78
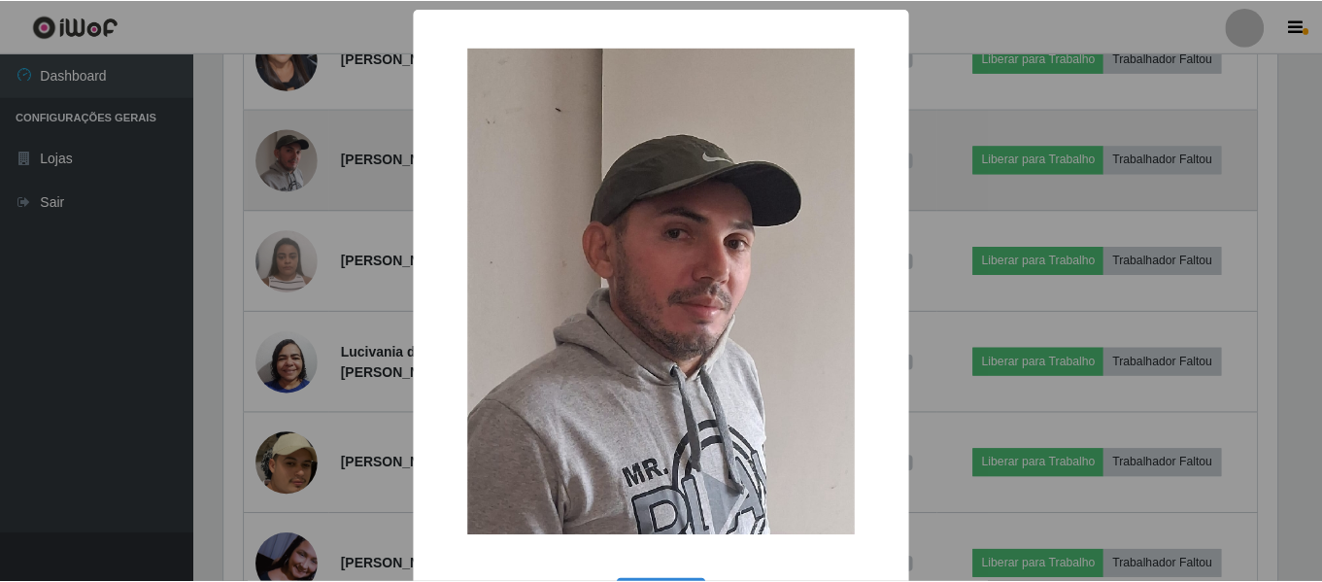
scroll to position [403, 1058]
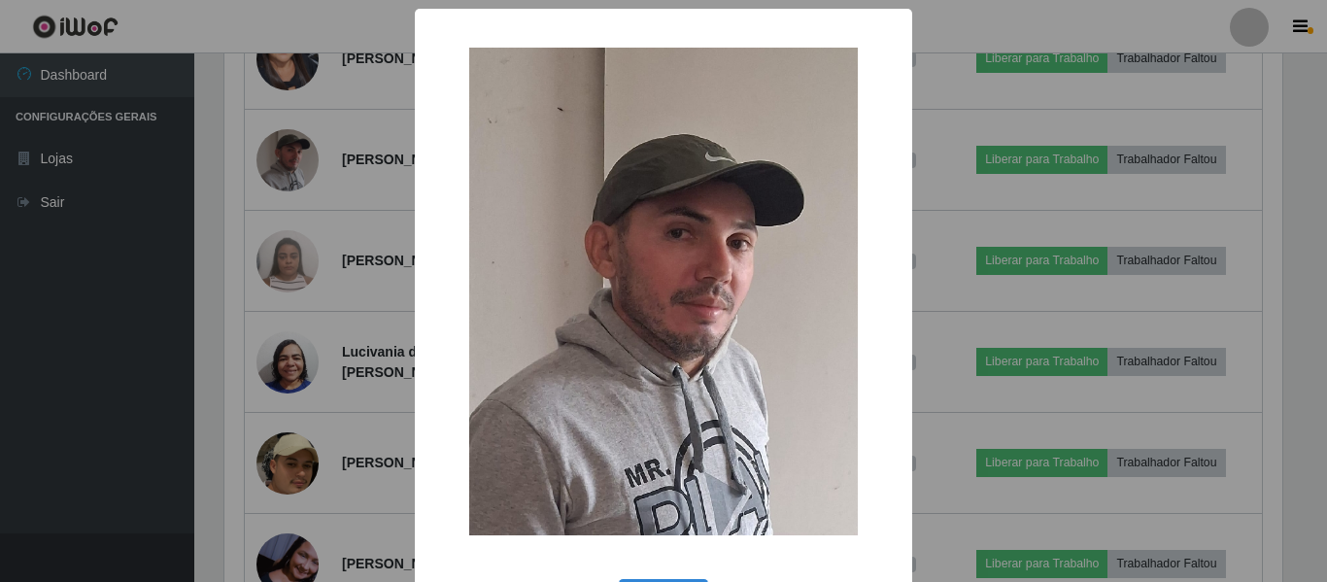
click at [344, 303] on div "× OK Cancel" at bounding box center [663, 291] width 1327 height 582
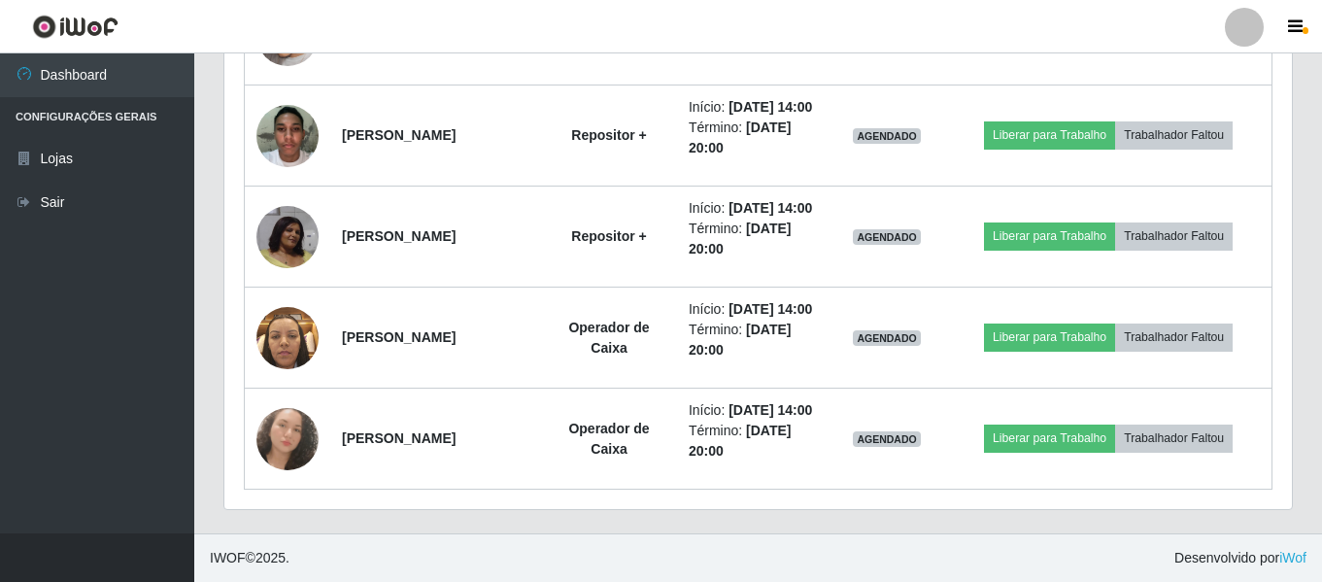
scroll to position [2622, 0]
